Goal: Check status

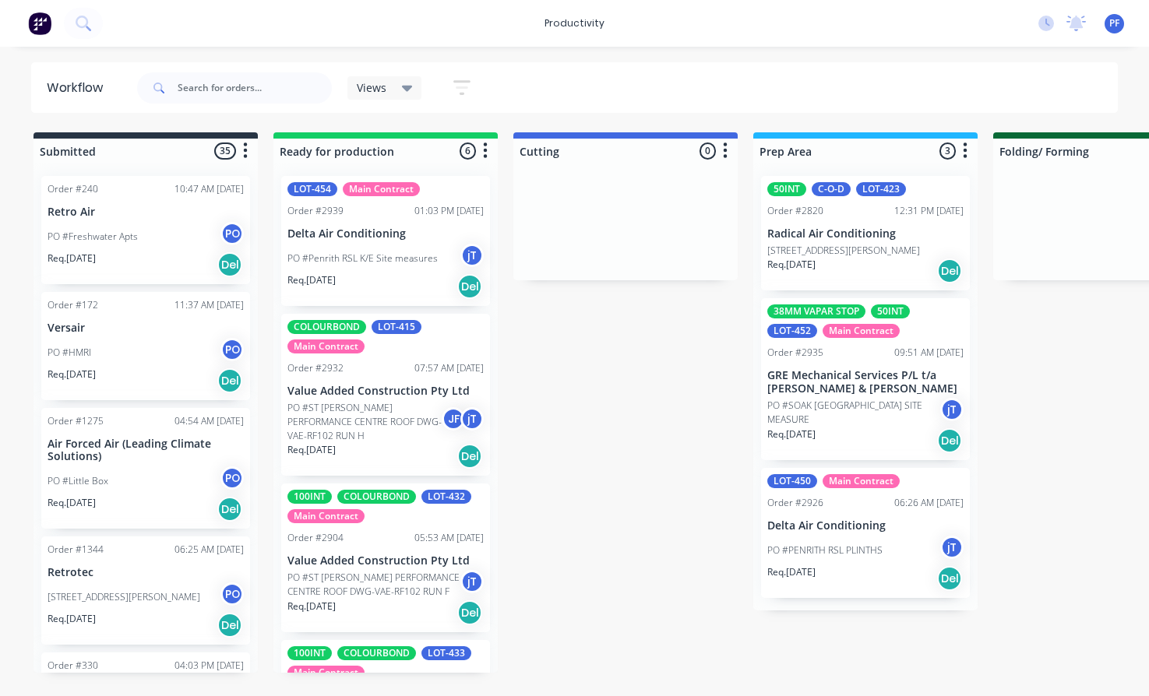
scroll to position [0, 10]
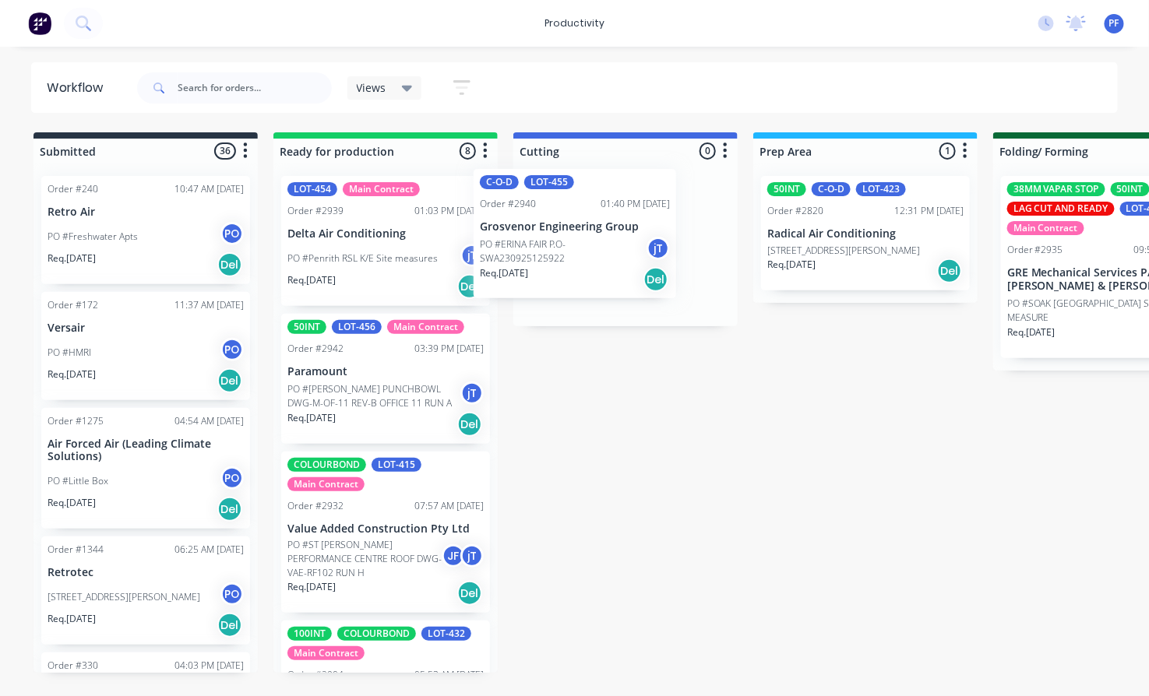
drag, startPoint x: 462, startPoint y: 218, endPoint x: 594, endPoint y: 208, distance: 132.8
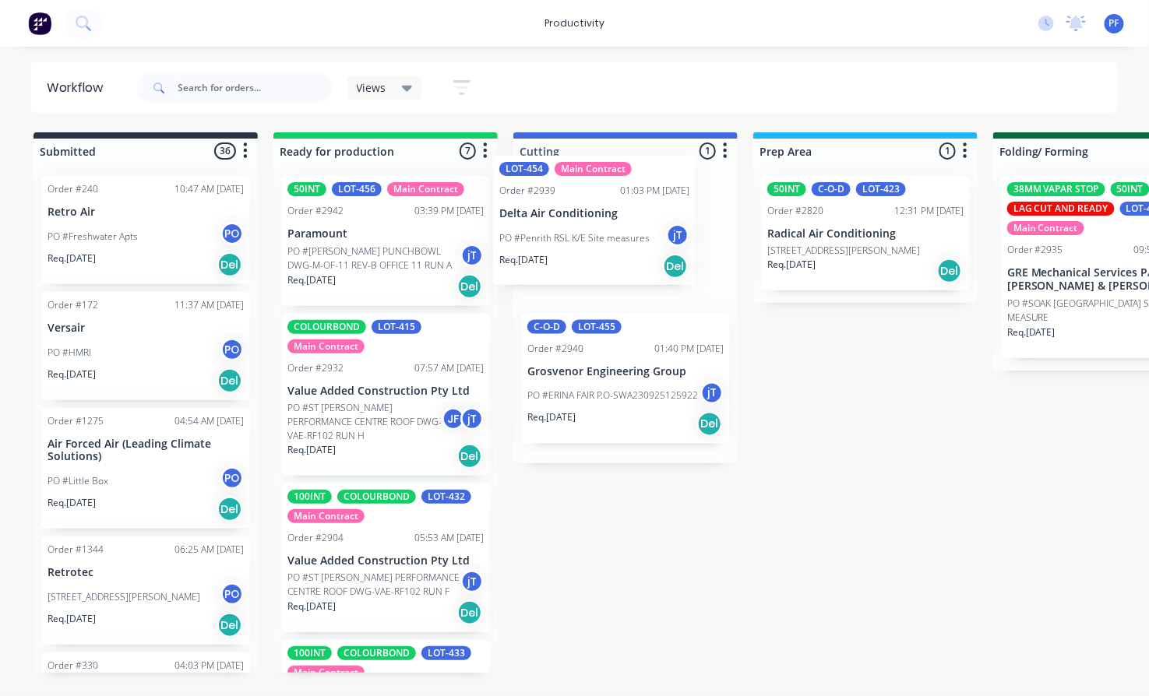
drag, startPoint x: 383, startPoint y: 255, endPoint x: 600, endPoint y: 235, distance: 217.5
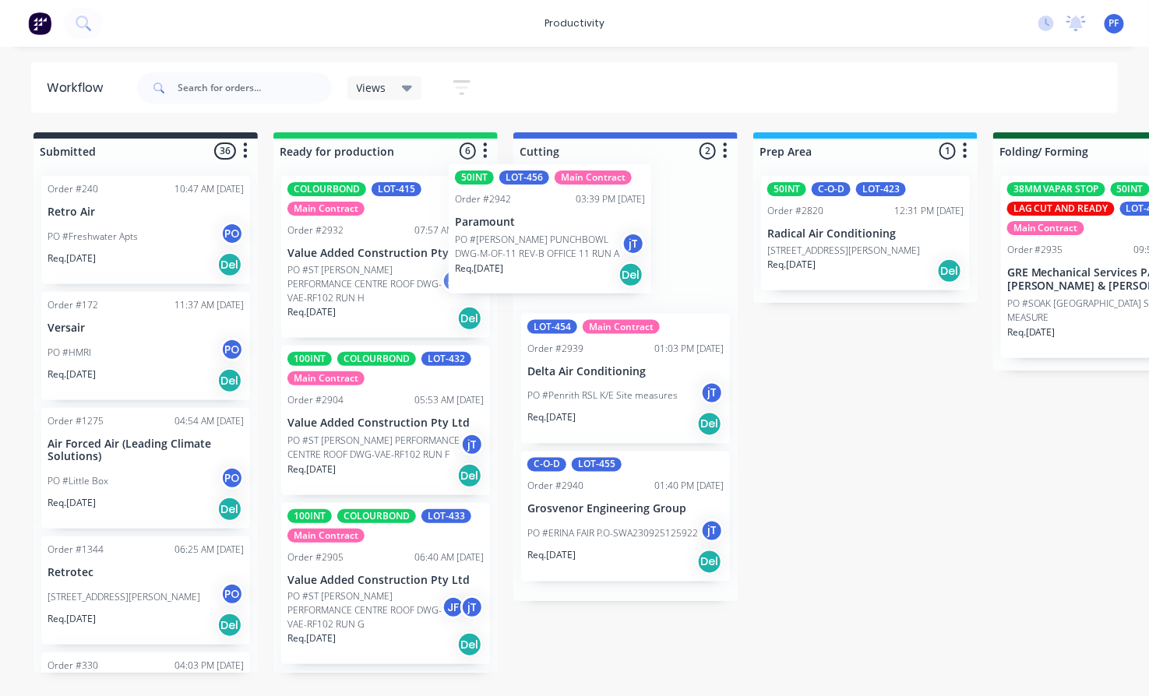
drag, startPoint x: 357, startPoint y: 242, endPoint x: 544, endPoint y: 227, distance: 187.6
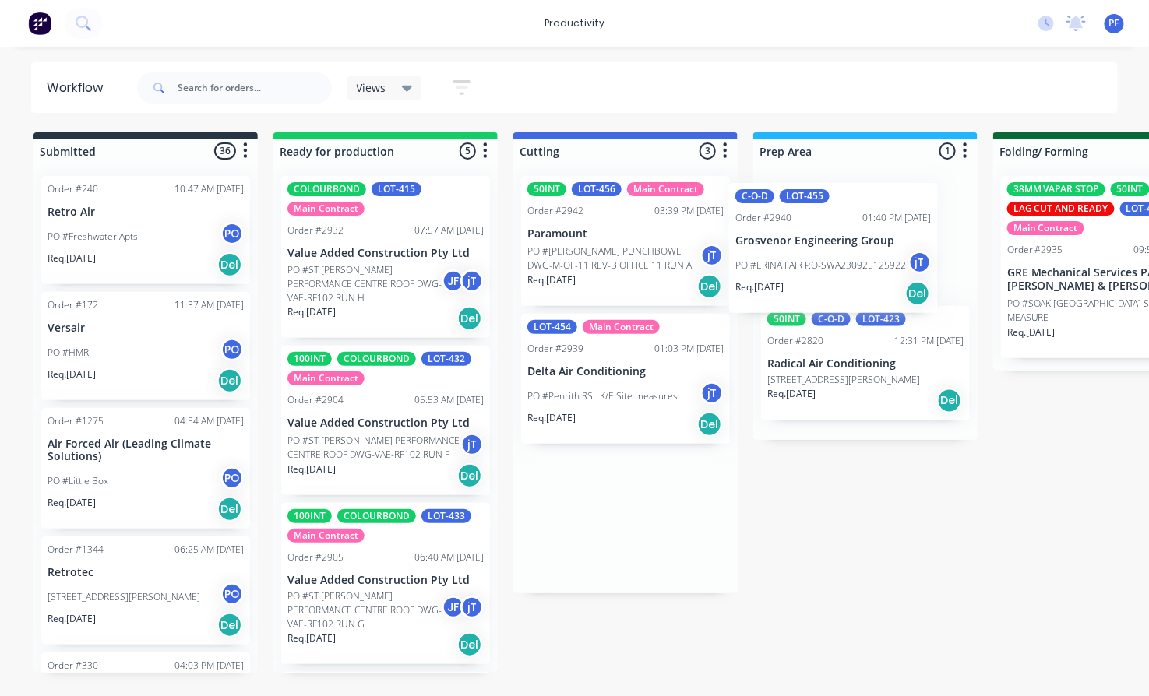
drag, startPoint x: 590, startPoint y: 516, endPoint x: 811, endPoint y: 243, distance: 351.6
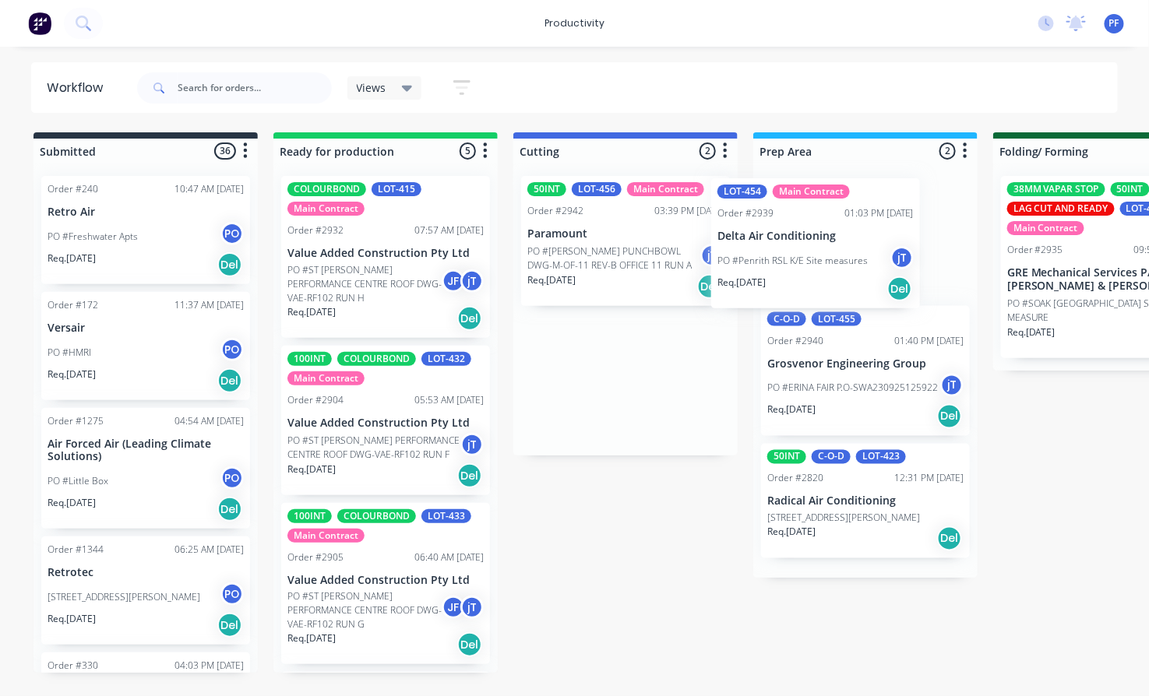
drag, startPoint x: 605, startPoint y: 377, endPoint x: 801, endPoint y: 242, distance: 237.4
